Goal: Check status

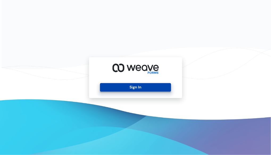
click at [134, 88] on button "Sign In" at bounding box center [135, 87] width 71 height 9
